Goal: Obtain resource: Download file/media

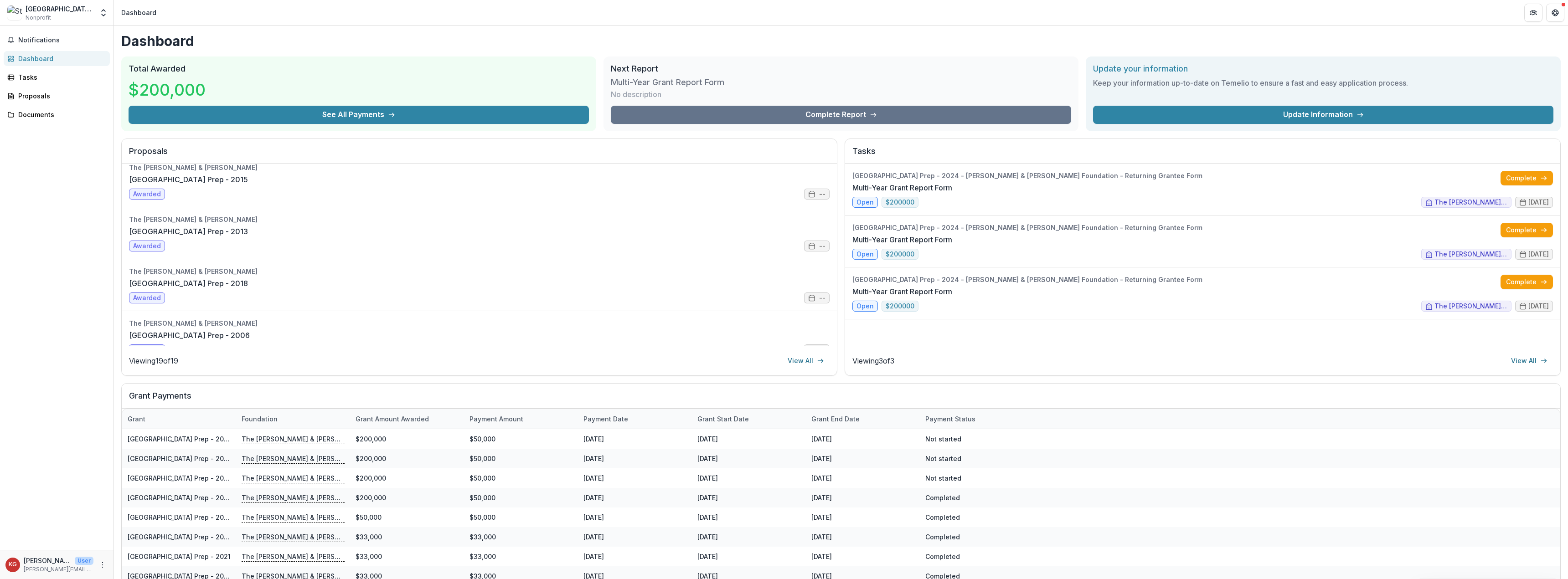
scroll to position [805, 0]
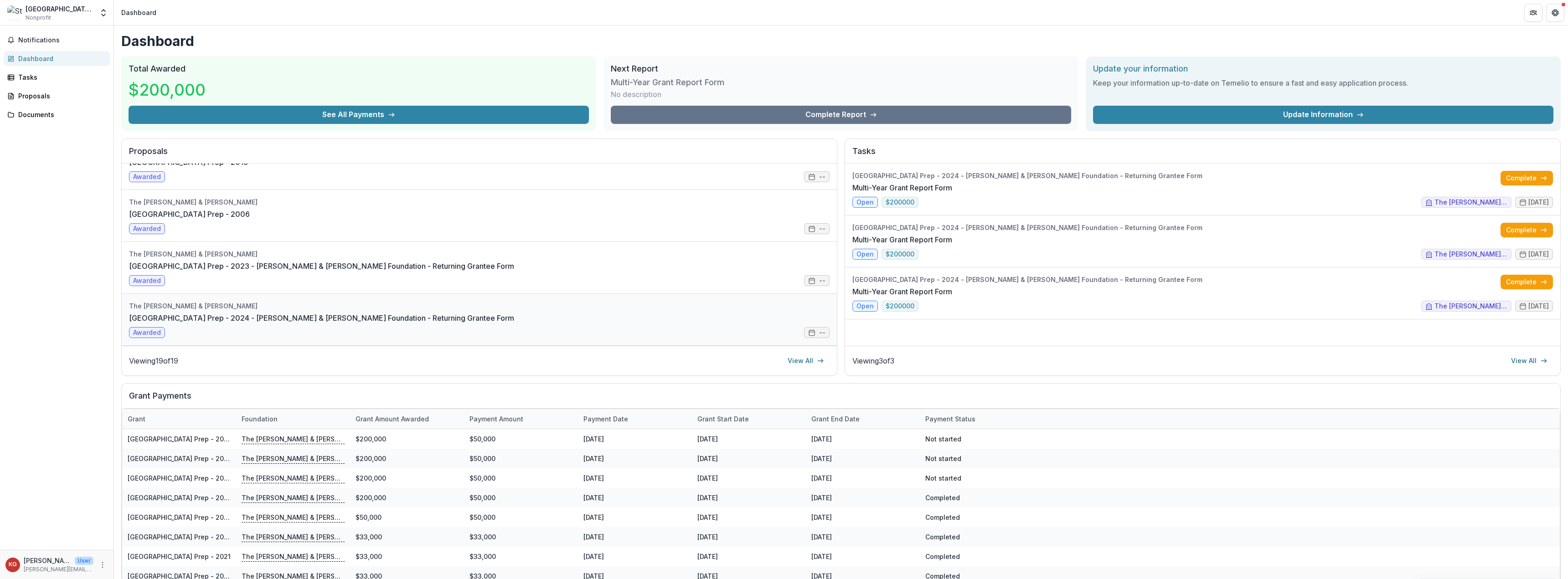
click at [158, 323] on link "[GEOGRAPHIC_DATA] Prep - 2024 - [PERSON_NAME] & [PERSON_NAME] Foundation - Retu…" at bounding box center [321, 318] width 385 height 11
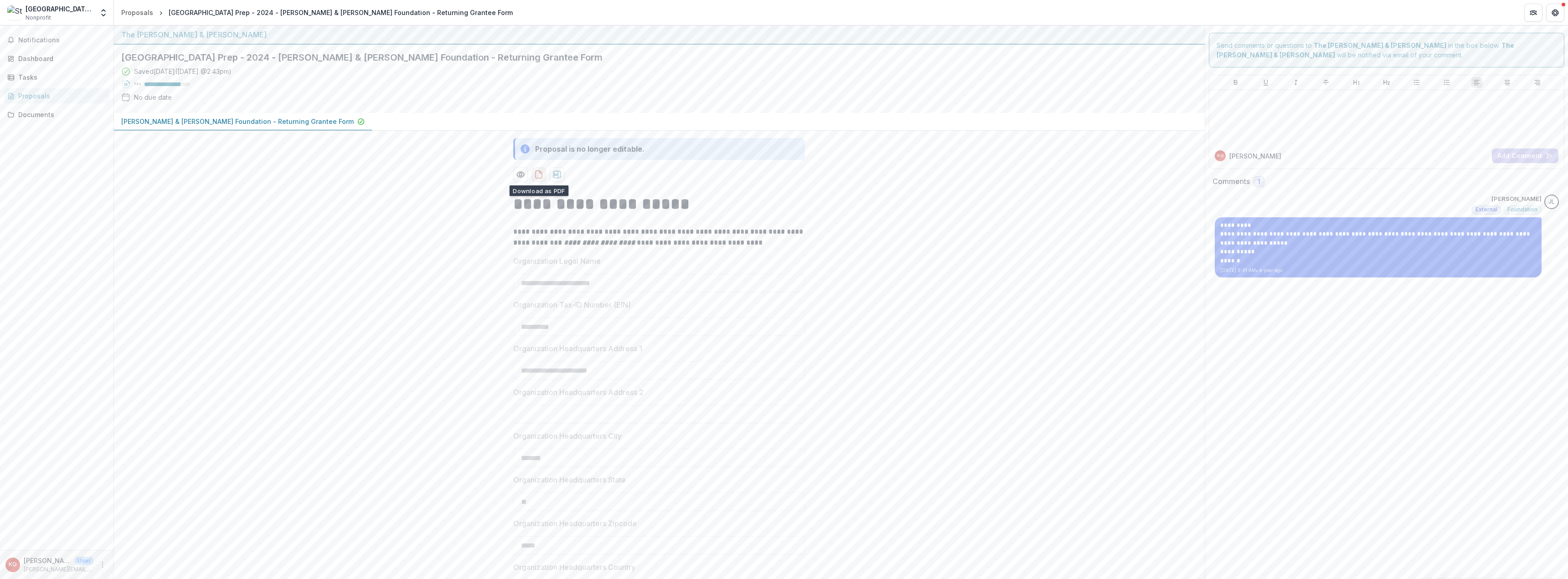
click at [534, 178] on icon "download-proposal" at bounding box center [539, 175] width 9 height 9
